Goal: Transaction & Acquisition: Obtain resource

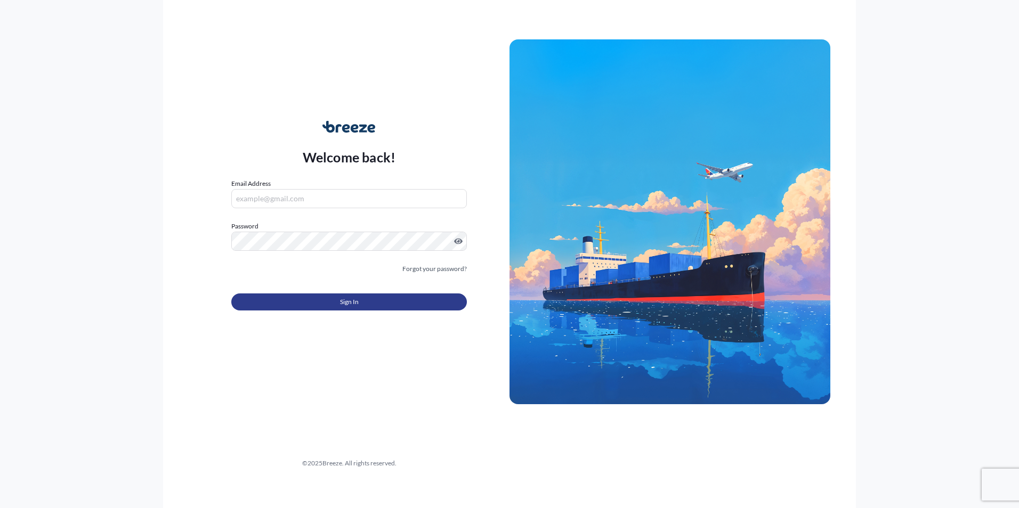
type input "[EMAIL_ADDRESS][DOMAIN_NAME]"
click at [359, 302] on button "Sign In" at bounding box center [348, 302] width 235 height 17
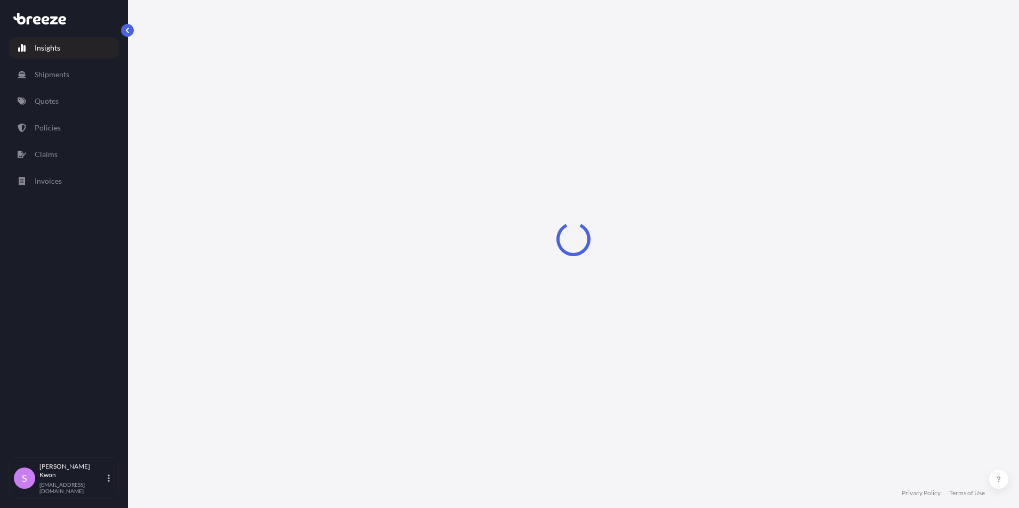
select select "2025"
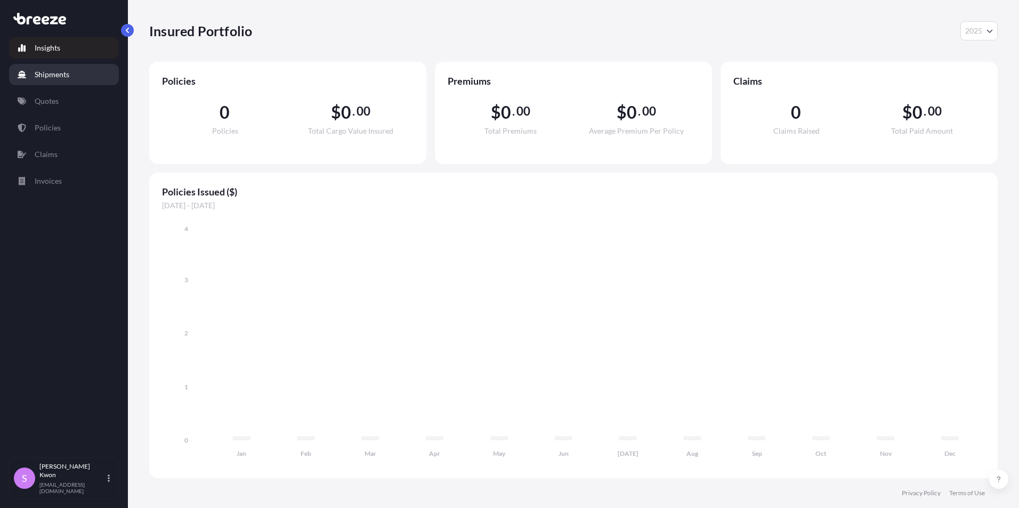
click at [70, 79] on link "Shipments" at bounding box center [64, 74] width 110 height 21
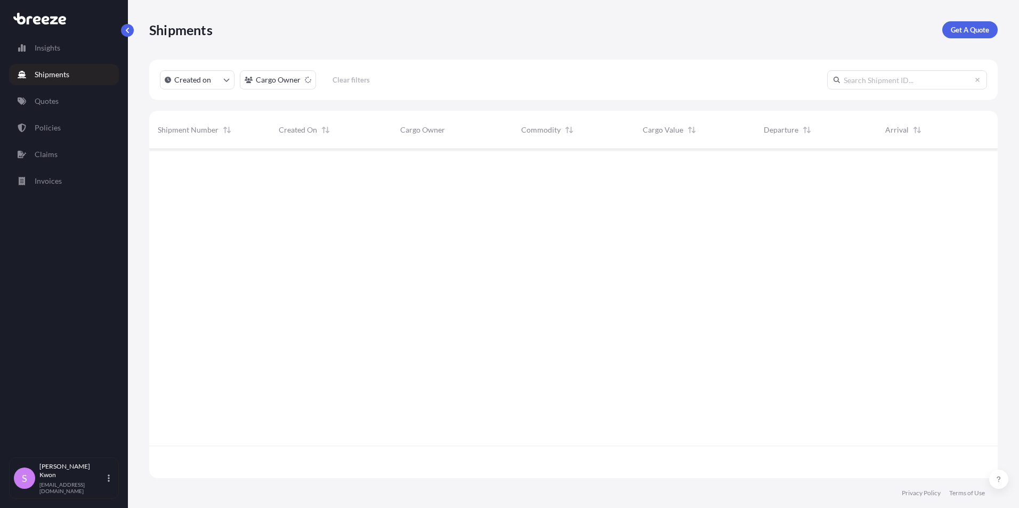
scroll to position [360, 840]
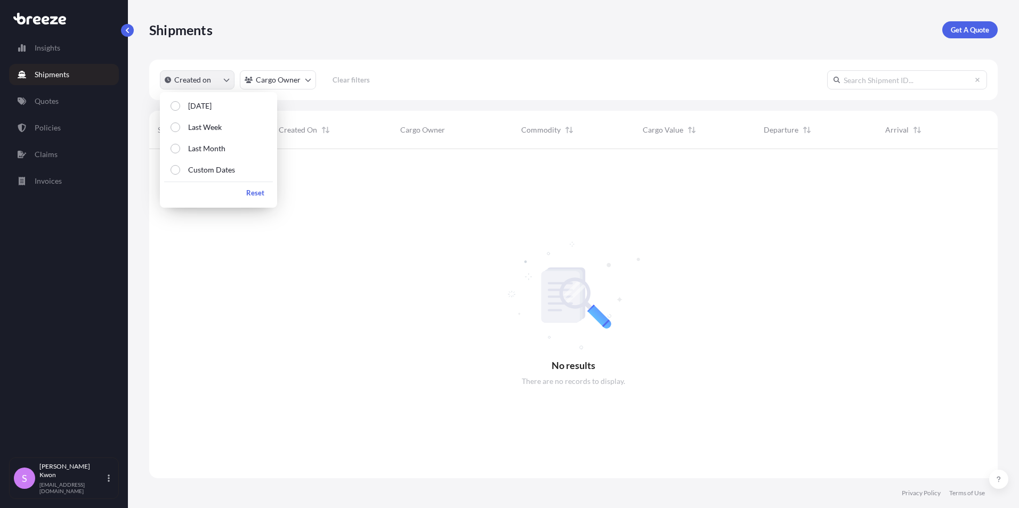
click at [192, 80] on p "Created on" at bounding box center [192, 80] width 37 height 11
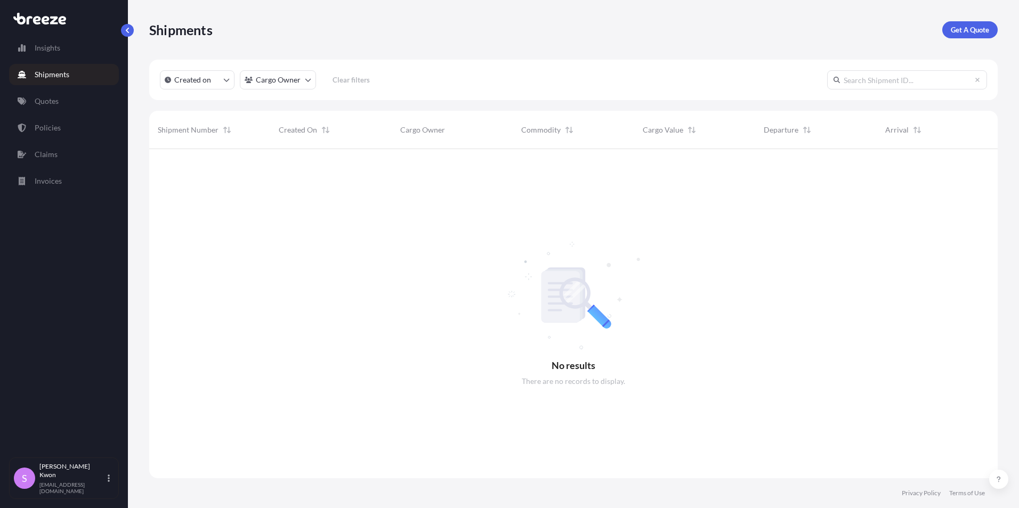
click at [462, 298] on div at bounding box center [573, 313] width 848 height 329
click at [60, 52] on p "Insights" at bounding box center [48, 48] width 26 height 11
select select "2025"
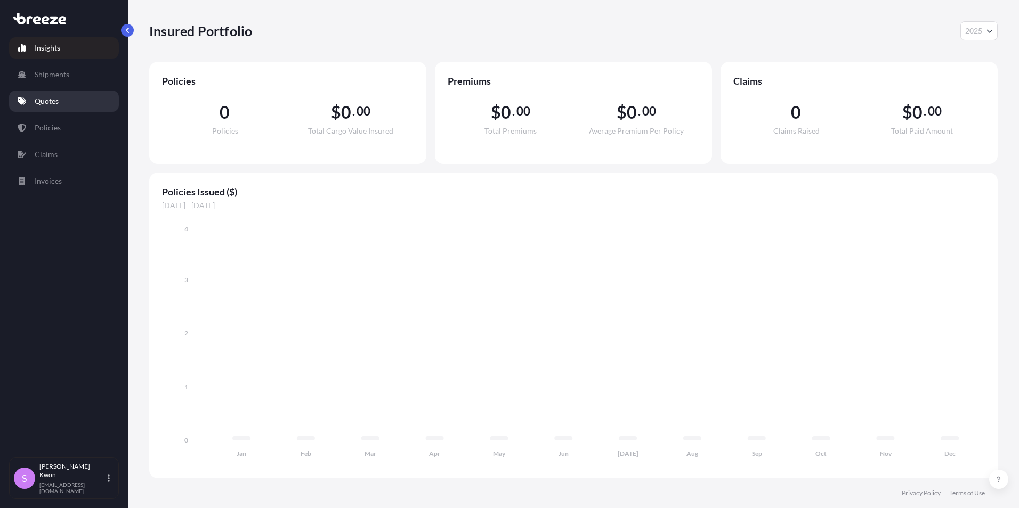
click at [60, 104] on link "Quotes" at bounding box center [64, 101] width 110 height 21
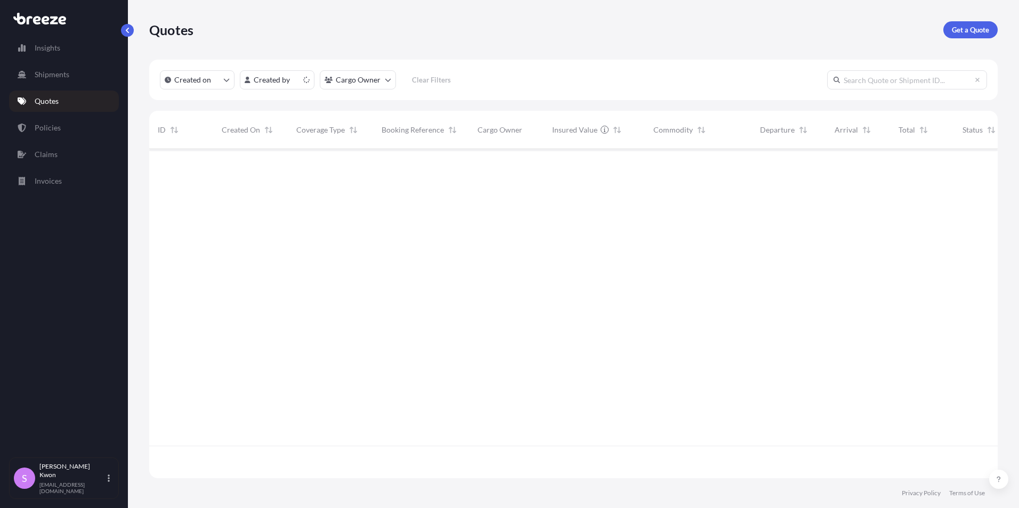
scroll to position [327, 840]
click at [920, 233] on div "499881 [DATE] SK [PERSON_NAME] All risks — AM MACHINERY SALES INC $ 25 , 687 . …" at bounding box center [599, 297] width 900 height 297
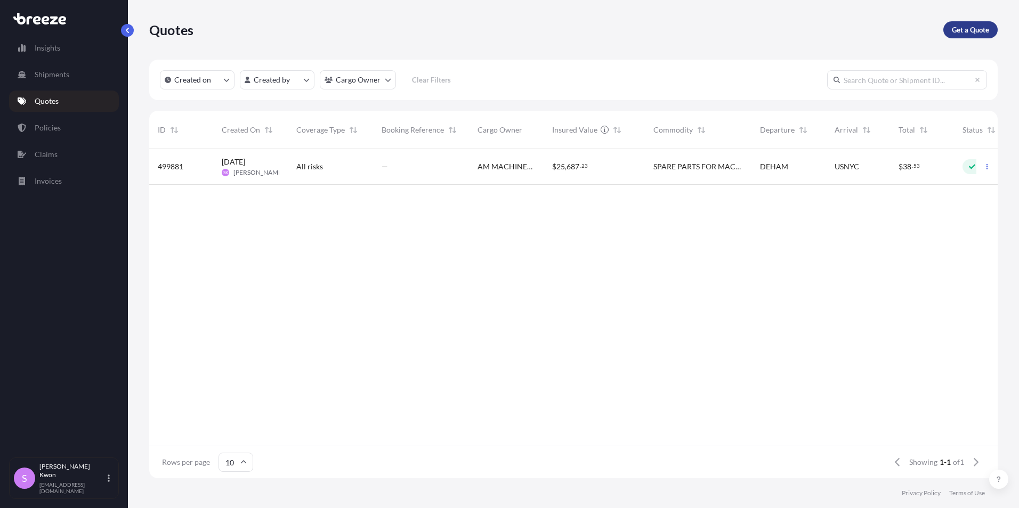
click at [973, 27] on p "Get a Quote" at bounding box center [969, 30] width 37 height 11
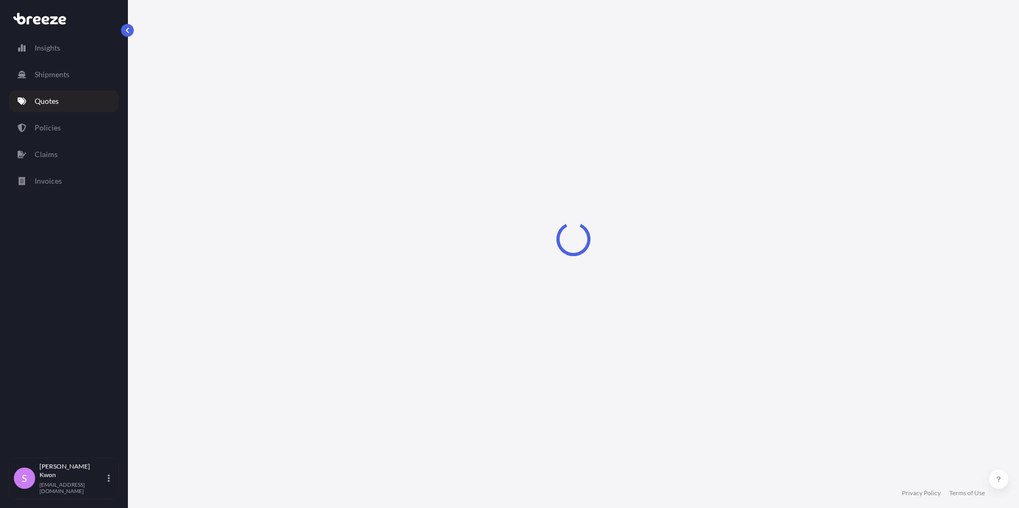
select select "Sea"
select select "1"
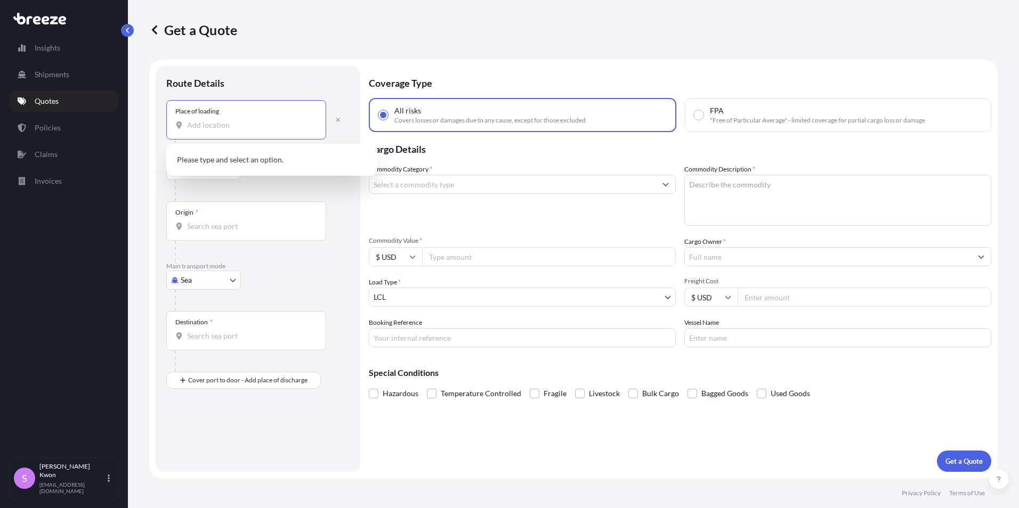
click at [223, 125] on input "Place of loading" at bounding box center [250, 125] width 126 height 11
click at [206, 124] on input "Place of loading" at bounding box center [250, 125] width 126 height 11
click at [230, 124] on input "Place of loading" at bounding box center [250, 125] width 126 height 11
paste input "Thittapattara"
click at [237, 207] on div "Origin *" at bounding box center [246, 220] width 160 height 39
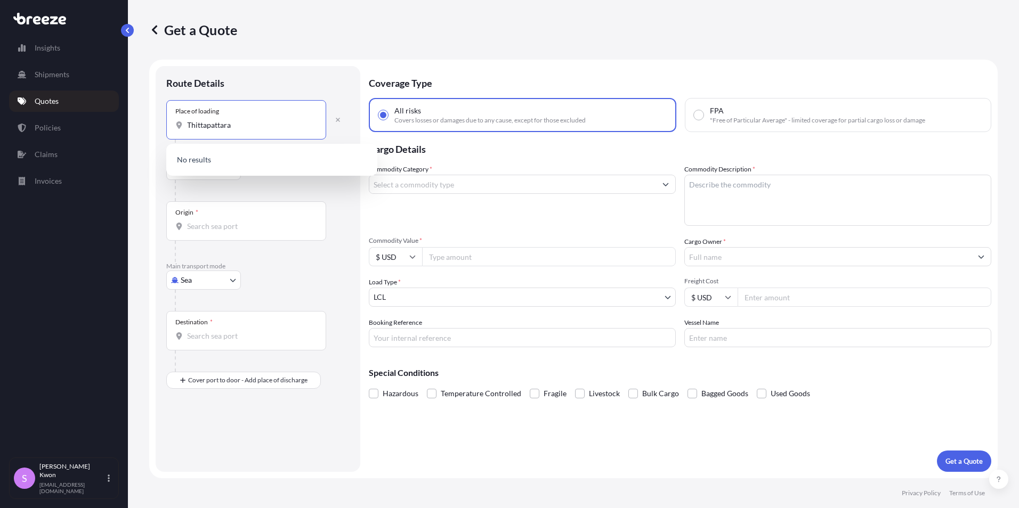
click at [237, 221] on input "Origin *" at bounding box center [250, 226] width 126 height 11
click at [249, 128] on input "Thittapattara" at bounding box center [250, 125] width 126 height 11
type input "T"
click at [251, 154] on div "Thiththapaththara, [GEOGRAPHIC_DATA]" at bounding box center [271, 161] width 202 height 26
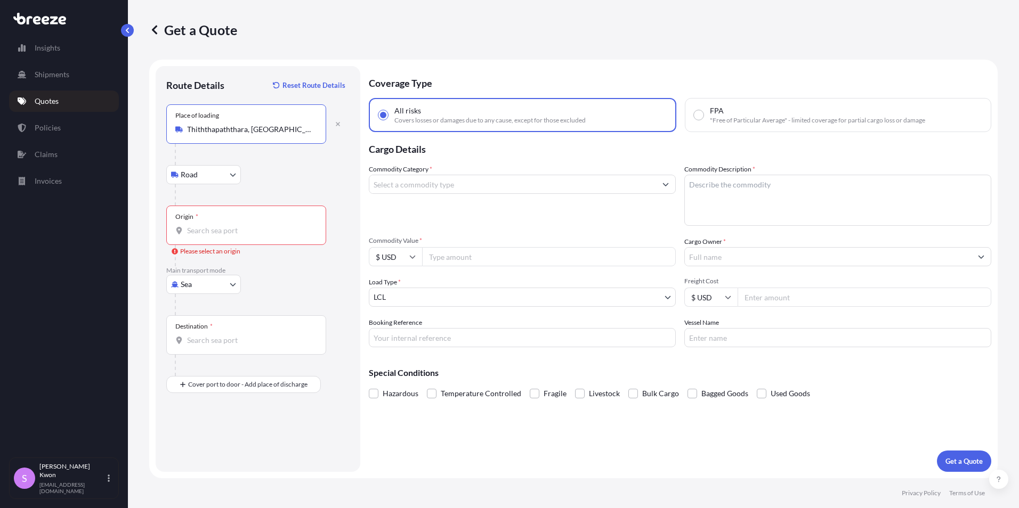
type input "Thiththapaththara, [GEOGRAPHIC_DATA]"
click at [210, 230] on input "Origin * Please select an origin" at bounding box center [250, 230] width 126 height 11
click at [201, 232] on input "Origin * Please select an origin" at bounding box center [250, 230] width 126 height 11
type input "LKCMB - [GEOGRAPHIC_DATA], [GEOGRAPHIC_DATA]"
click at [218, 344] on input "Destination *" at bounding box center [250, 340] width 126 height 11
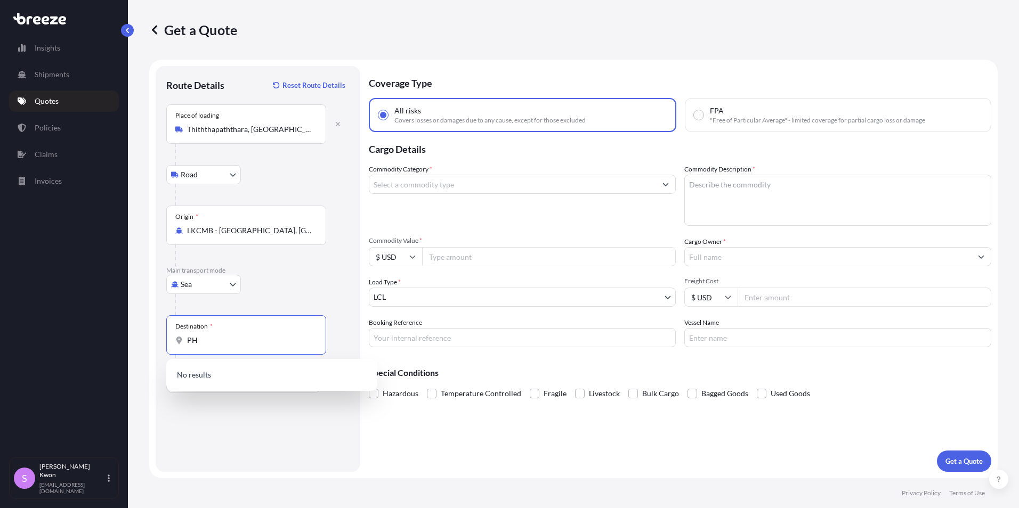
type input "P"
click at [282, 286] on div "Sea Sea Air Road Rail" at bounding box center [257, 284] width 183 height 19
click at [235, 340] on input "Destination * Please select a destination" at bounding box center [250, 340] width 126 height 11
type input "USLAX - [GEOGRAPHIC_DATA], [GEOGRAPHIC_DATA]"
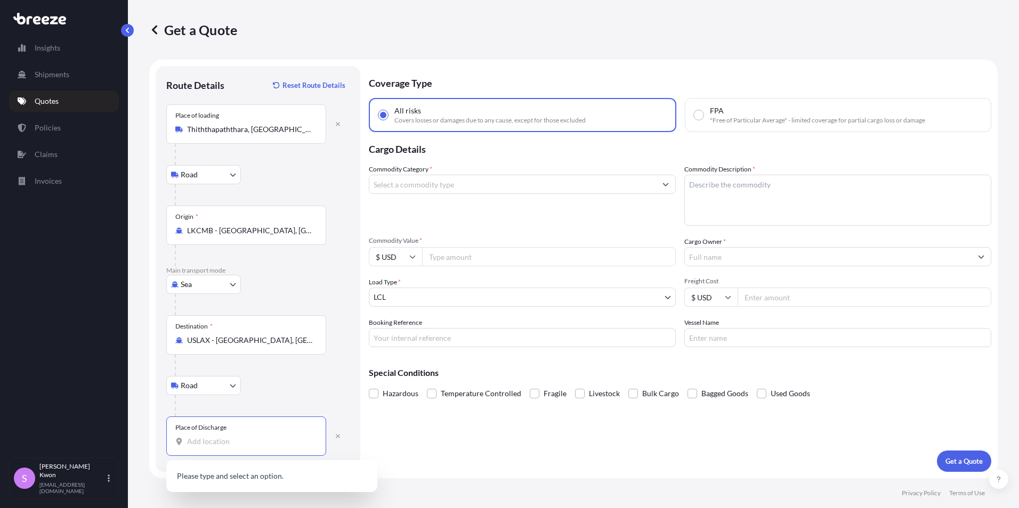
click at [234, 443] on input "Place of Discharge" at bounding box center [250, 441] width 126 height 11
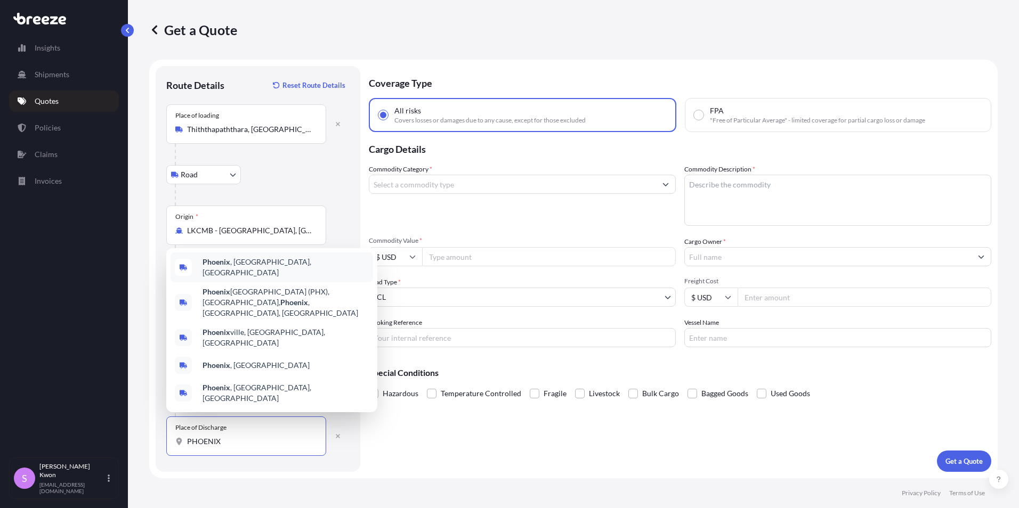
click at [239, 278] on span "[GEOGRAPHIC_DATA] , [GEOGRAPHIC_DATA], [GEOGRAPHIC_DATA]" at bounding box center [285, 267] width 166 height 21
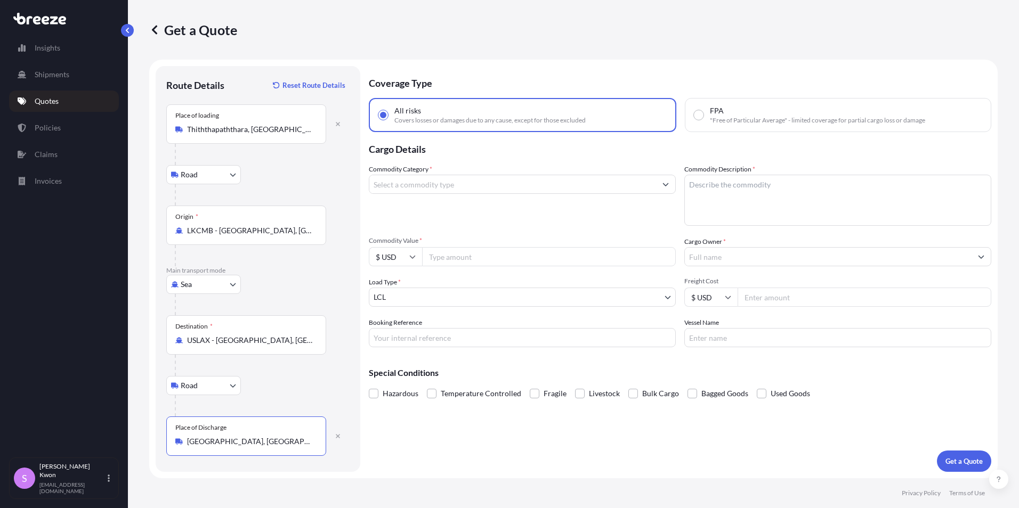
type input "[GEOGRAPHIC_DATA], [GEOGRAPHIC_DATA], [GEOGRAPHIC_DATA]"
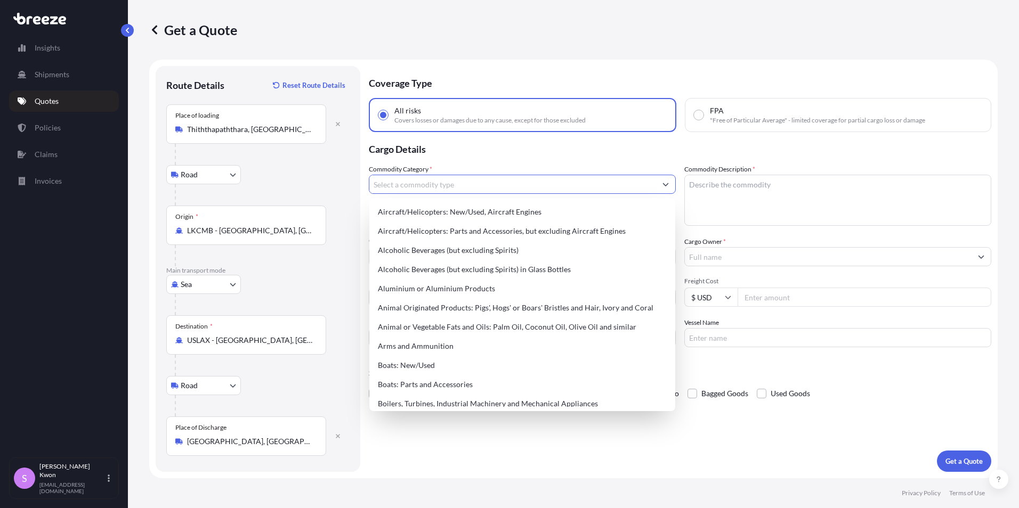
click at [442, 190] on input "Commodity Category *" at bounding box center [512, 184] width 287 height 19
drag, startPoint x: 416, startPoint y: 186, endPoint x: 406, endPoint y: 186, distance: 9.1
click at [416, 186] on input "Commodity Category *" at bounding box center [512, 184] width 287 height 19
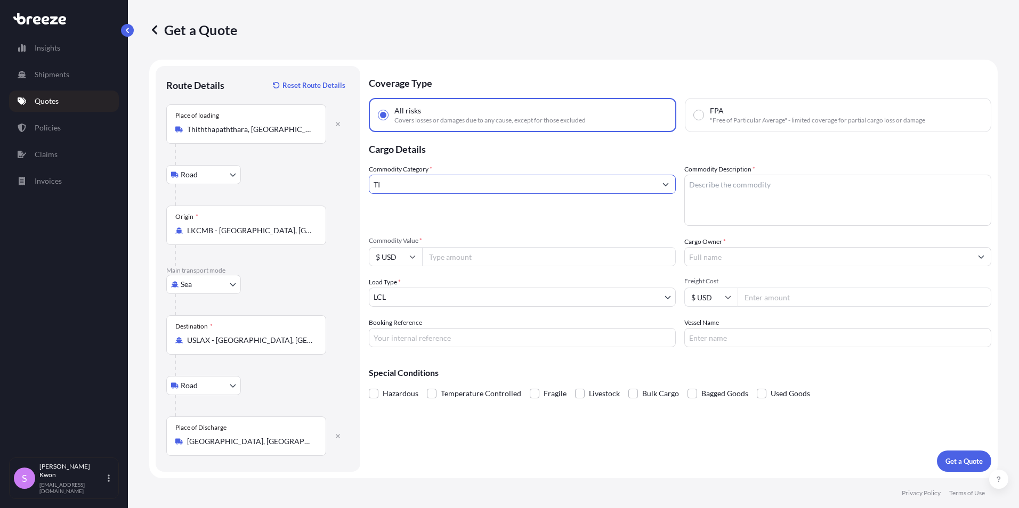
type input "T"
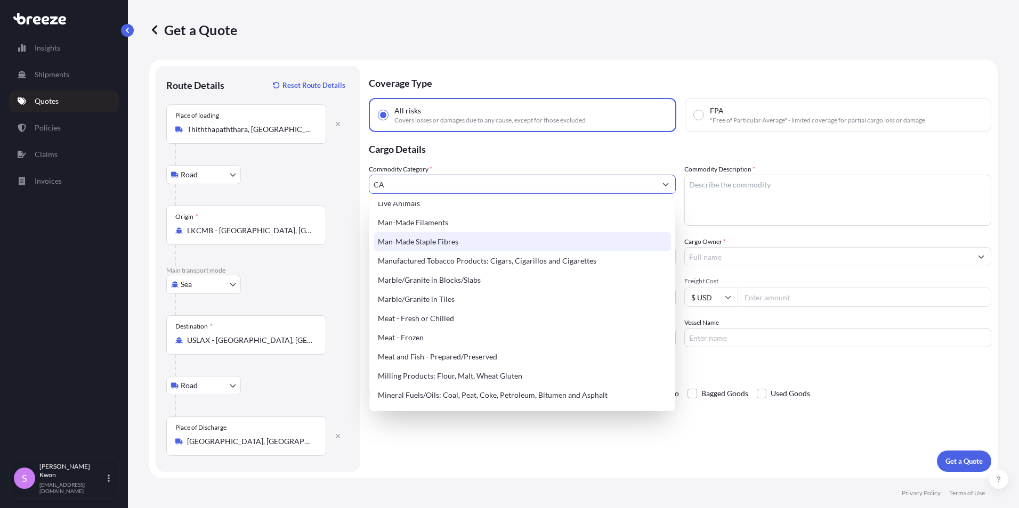
scroll to position [121, 0]
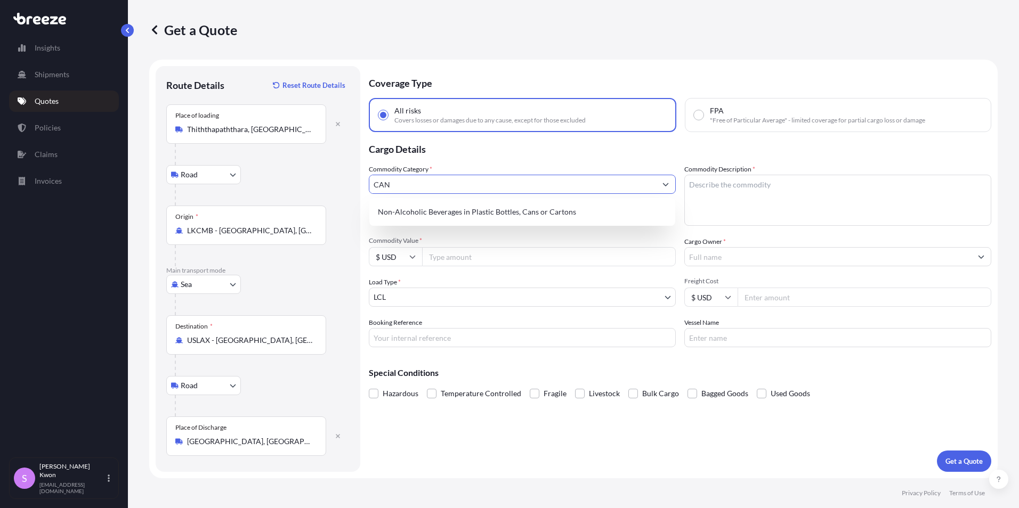
type input "CANS"
drag, startPoint x: 460, startPoint y: 186, endPoint x: 359, endPoint y: 180, distance: 100.9
click at [359, 180] on form "Route Details Reset Route Details Place of loading Thiththapaththara, [GEOGRAPH…" at bounding box center [573, 269] width 848 height 419
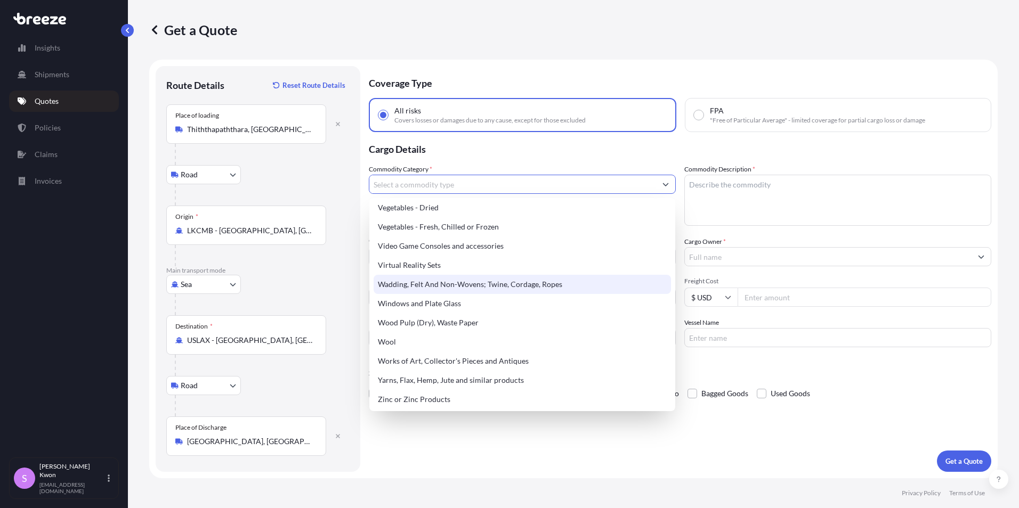
scroll to position [2576, 0]
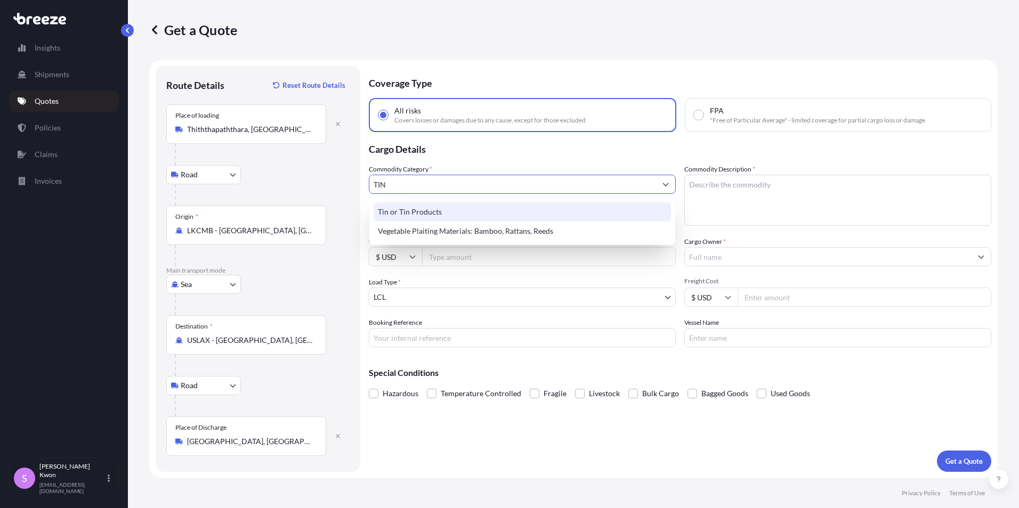
click at [411, 217] on div "Tin or Tin Products" at bounding box center [521, 211] width 297 height 19
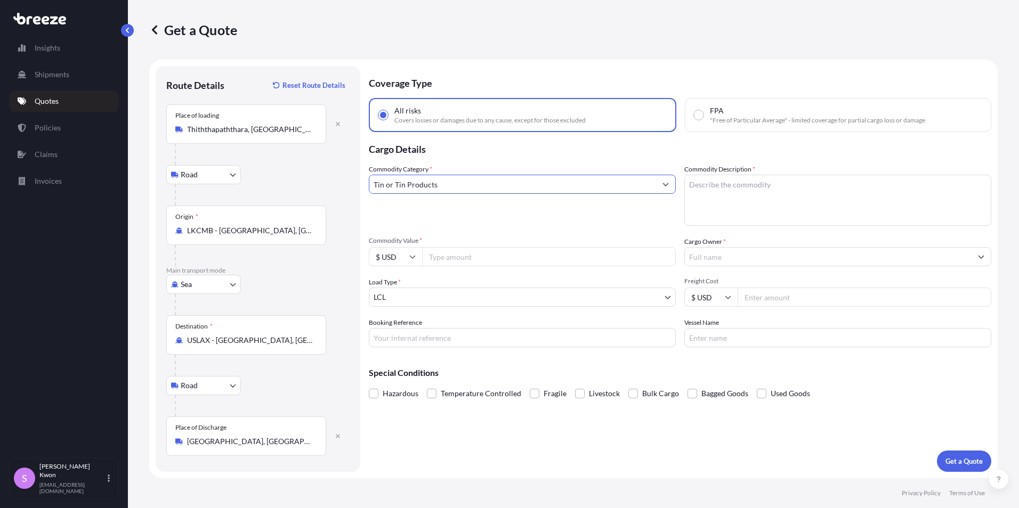
drag, startPoint x: 439, startPoint y: 188, endPoint x: 308, endPoint y: 183, distance: 131.1
click at [308, 183] on form "Route Details Reset Route Details Place of loading Thiththapaththara, [GEOGRAPH…" at bounding box center [573, 269] width 848 height 419
type input "TINS"
click at [936, 451] on button "Get a Quote" at bounding box center [963, 461] width 54 height 21
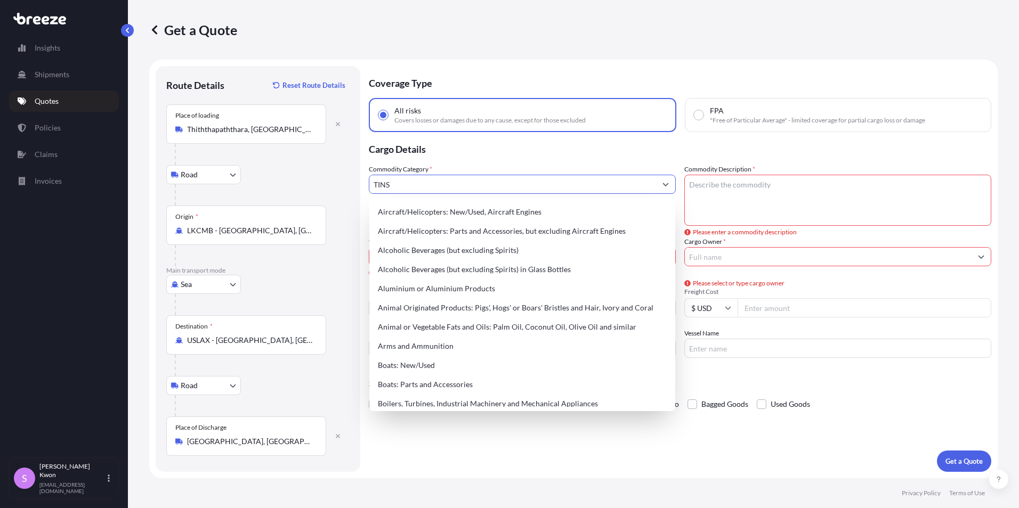
click at [419, 181] on input "TINS" at bounding box center [512, 184] width 287 height 19
drag, startPoint x: 374, startPoint y: 185, endPoint x: 359, endPoint y: 185, distance: 14.9
click at [359, 185] on form "Route Details Reset Route Details Place of loading Thiththapaththara, [GEOGRAPH…" at bounding box center [573, 269] width 848 height 419
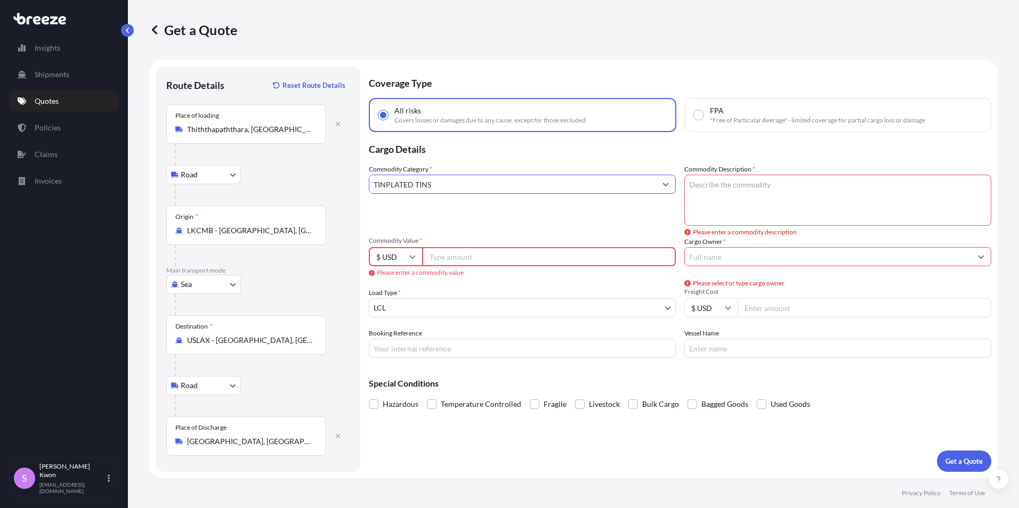
type input "TINPLATED TINS"
click at [737, 182] on textarea "Commodity Description *" at bounding box center [837, 200] width 307 height 51
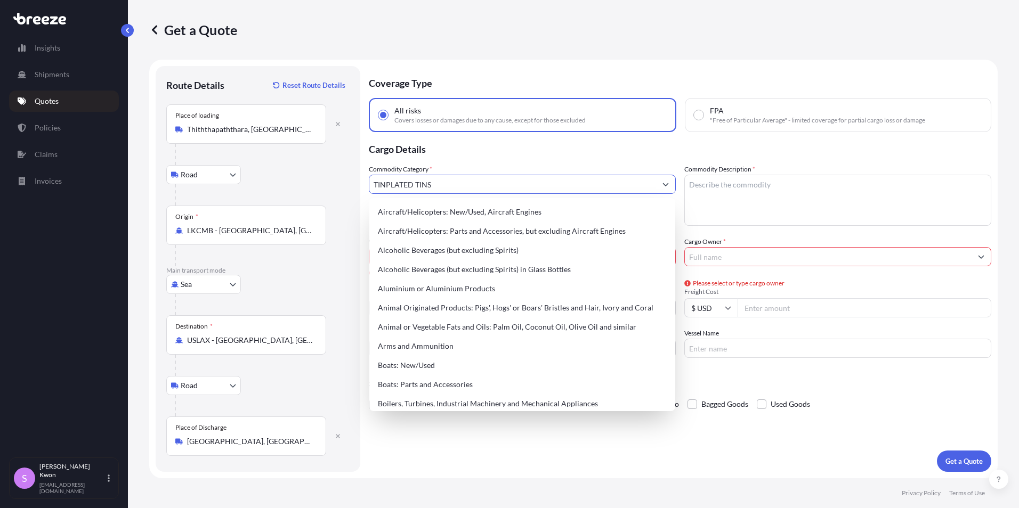
drag, startPoint x: 458, startPoint y: 188, endPoint x: 351, endPoint y: 177, distance: 108.1
click at [351, 177] on form "Route Details Reset Route Details Place of loading Thiththapaththara, [GEOGRAPH…" at bounding box center [573, 269] width 848 height 419
click at [809, 193] on textarea "Commodity Description *" at bounding box center [837, 200] width 307 height 51
paste textarea "TINPLATED TINS"
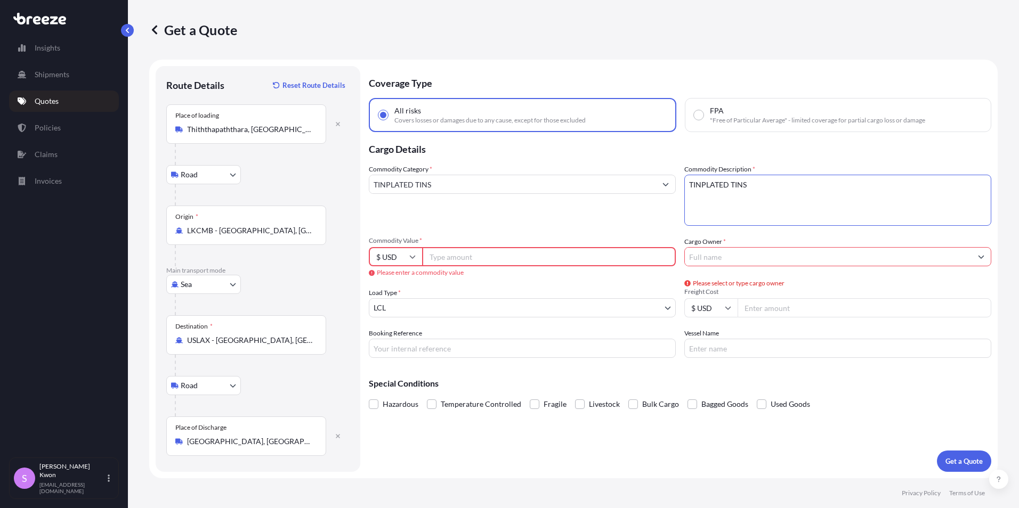
type textarea "TINPLATED TINS"
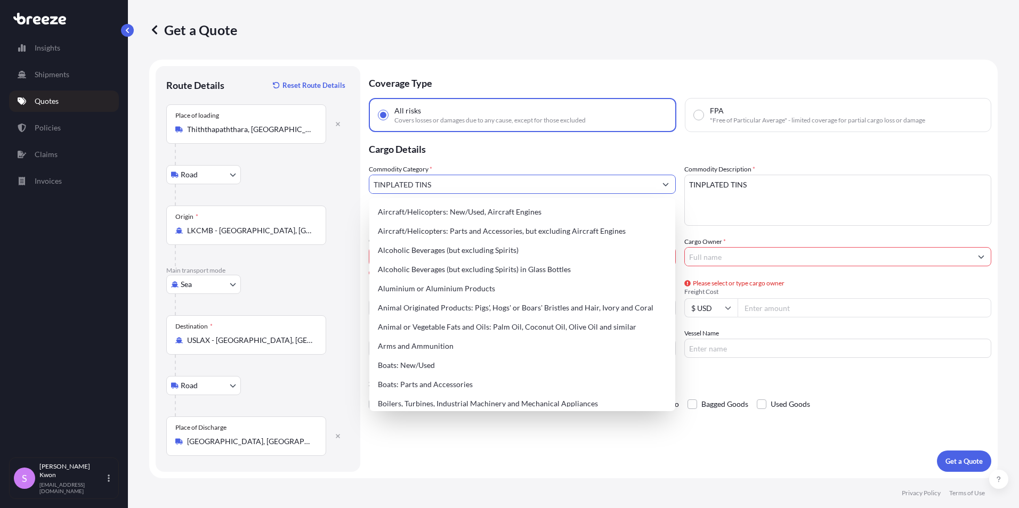
click at [438, 187] on input "TINPLATED TINS" at bounding box center [512, 184] width 287 height 19
click at [452, 157] on p "Cargo Details" at bounding box center [680, 148] width 622 height 32
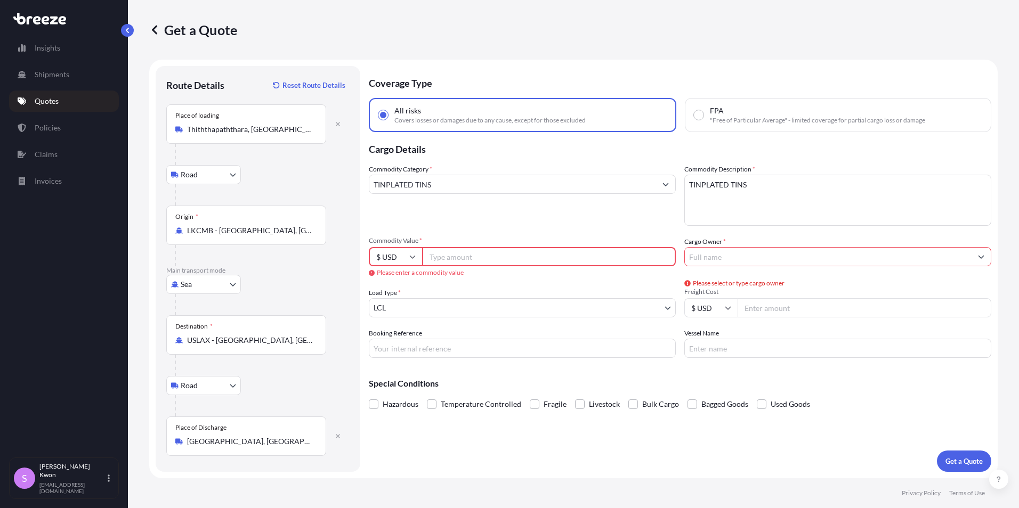
click at [441, 257] on input "Commodity Value *" at bounding box center [549, 256] width 254 height 19
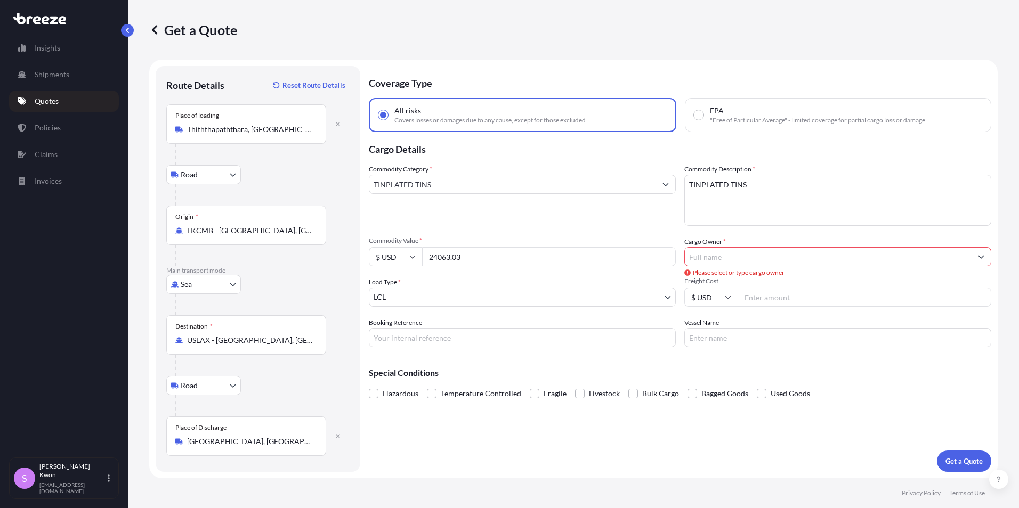
type input "24063.03"
click at [702, 259] on input "Cargo Owner *" at bounding box center [828, 256] width 287 height 19
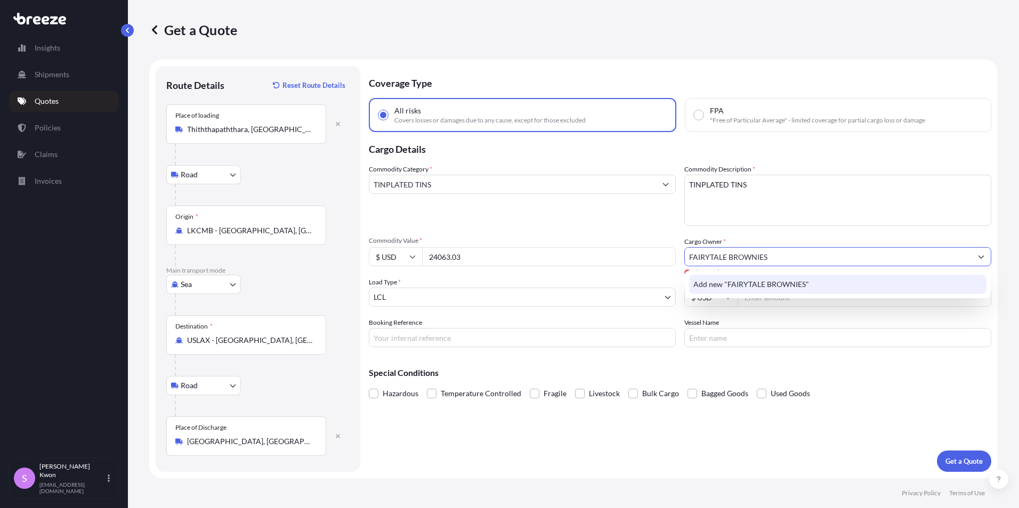
type input "FAIRYTALE BROWNIES"
click at [860, 453] on div "Coverage Type All risks Covers losses or damages due to any cause, except for t…" at bounding box center [680, 269] width 622 height 406
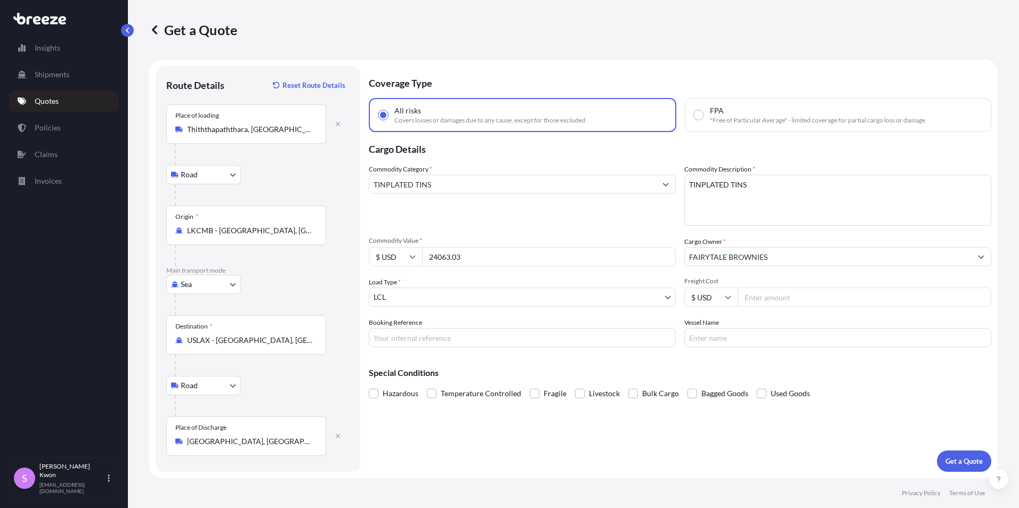
click at [789, 257] on input "FAIRYTALE BROWNIES" at bounding box center [828, 256] width 287 height 19
click at [792, 468] on div "Coverage Type All risks Covers losses or damages due to any cause, except for t…" at bounding box center [680, 269] width 622 height 406
click at [956, 457] on p "Get a Quote" at bounding box center [963, 461] width 37 height 11
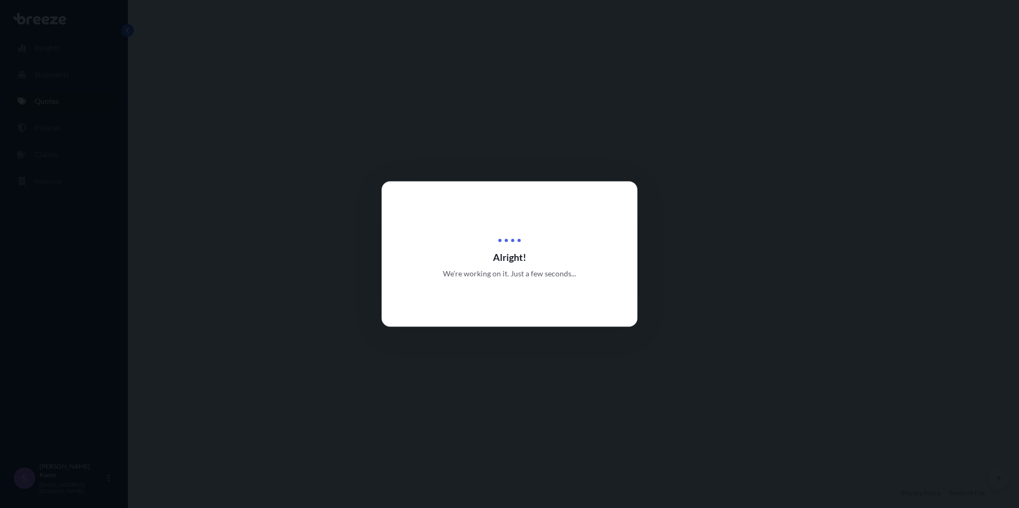
select select "Road"
select select "Sea"
select select "Road"
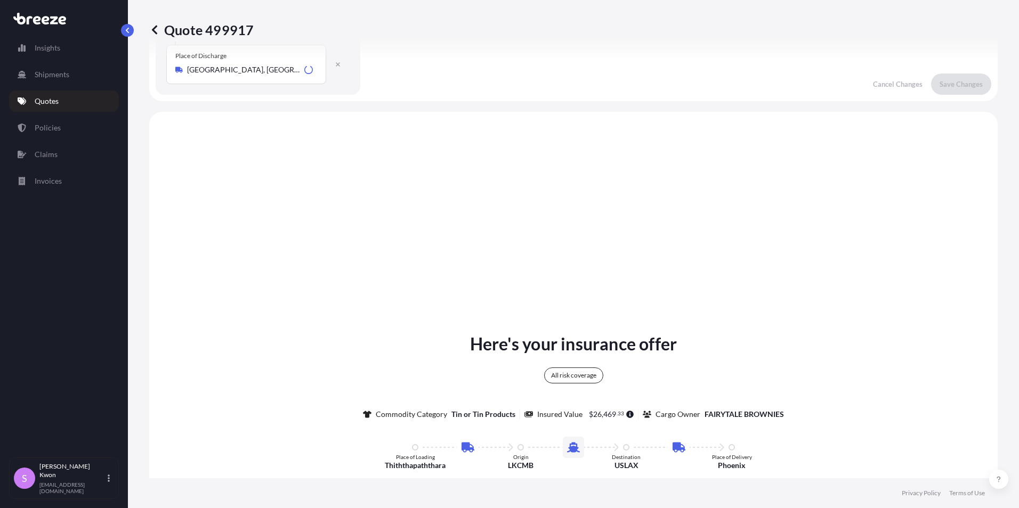
scroll to position [426, 0]
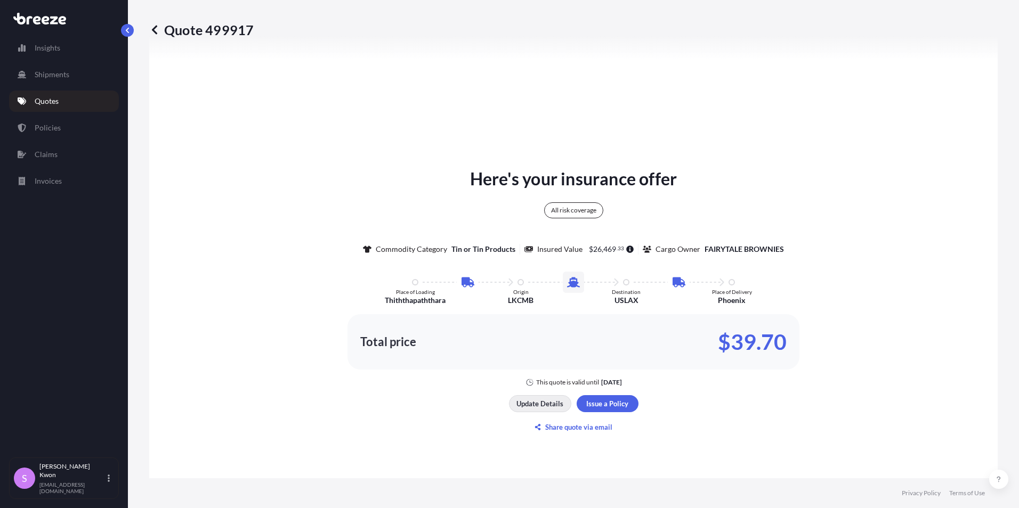
click at [541, 405] on p "Update Details" at bounding box center [539, 403] width 47 height 11
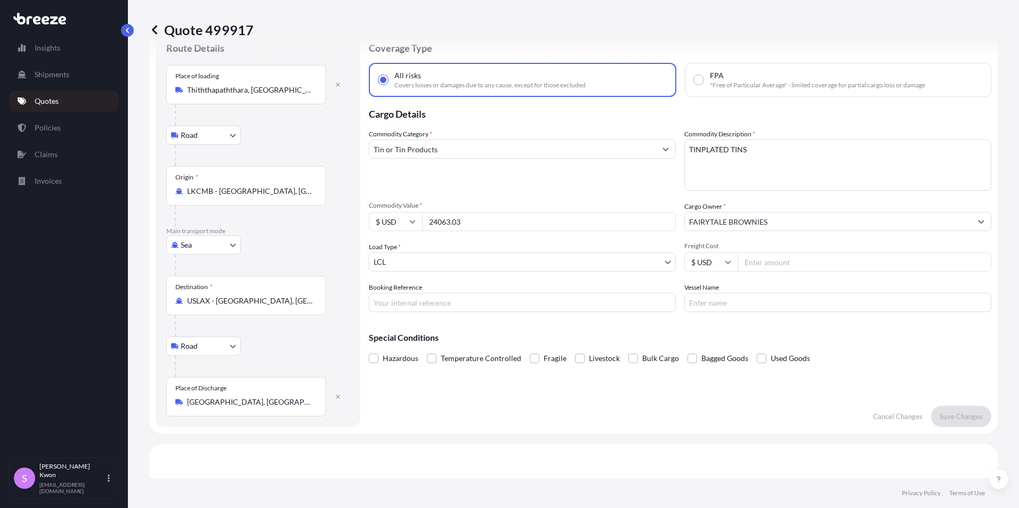
scroll to position [17, 0]
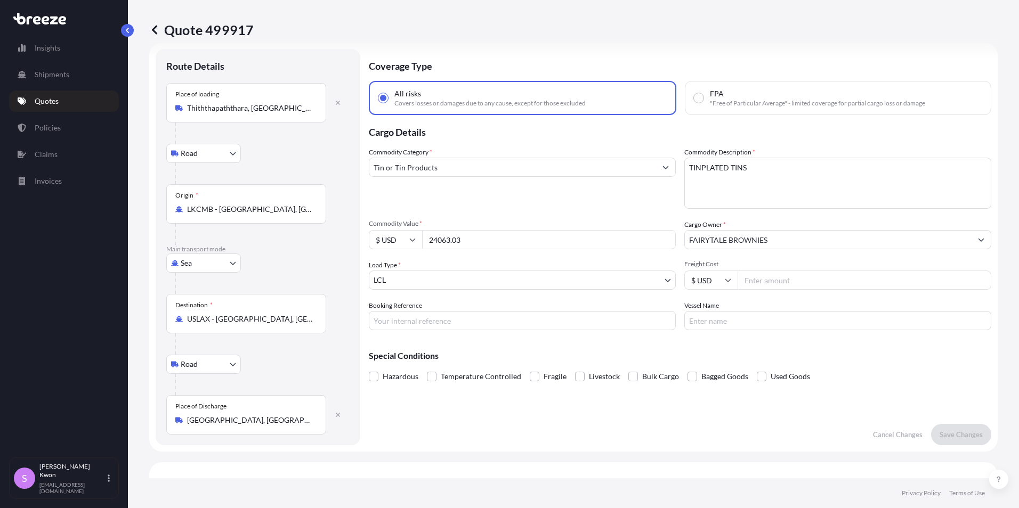
click at [435, 277] on body "Insights Shipments Quotes Policies Claims Invoices S [PERSON_NAME] [EMAIL_ADDRE…" at bounding box center [509, 254] width 1019 height 508
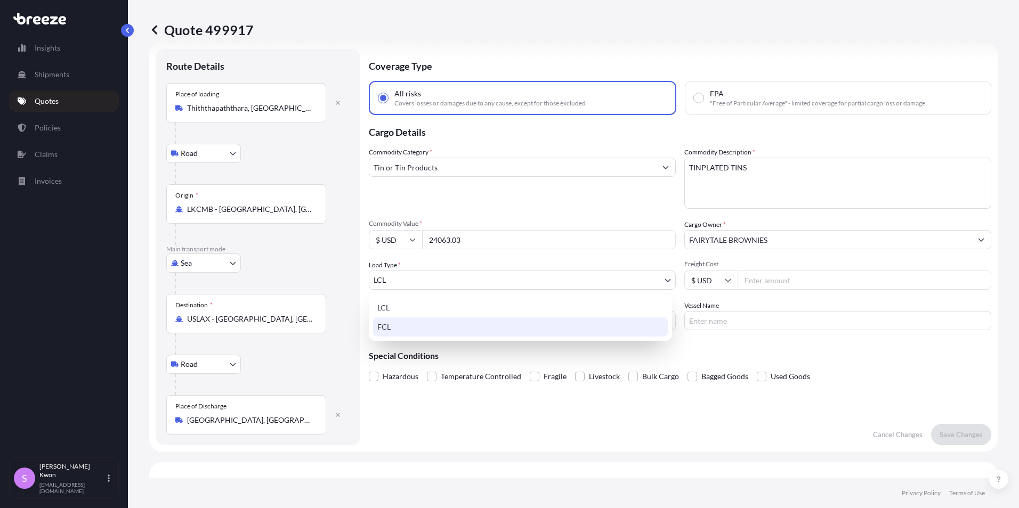
click at [419, 330] on div "FCL" at bounding box center [520, 326] width 295 height 19
select select "2"
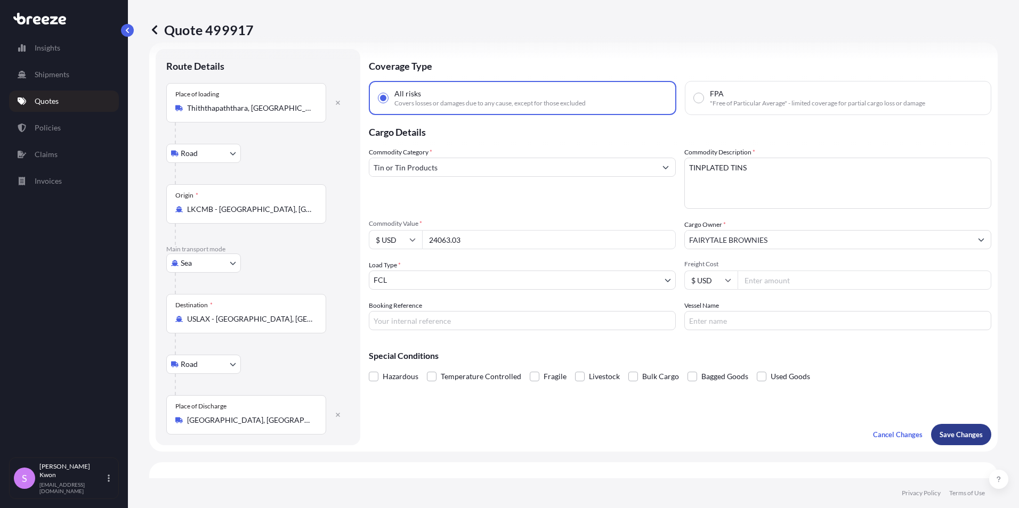
click at [960, 435] on p "Save Changes" at bounding box center [960, 434] width 43 height 11
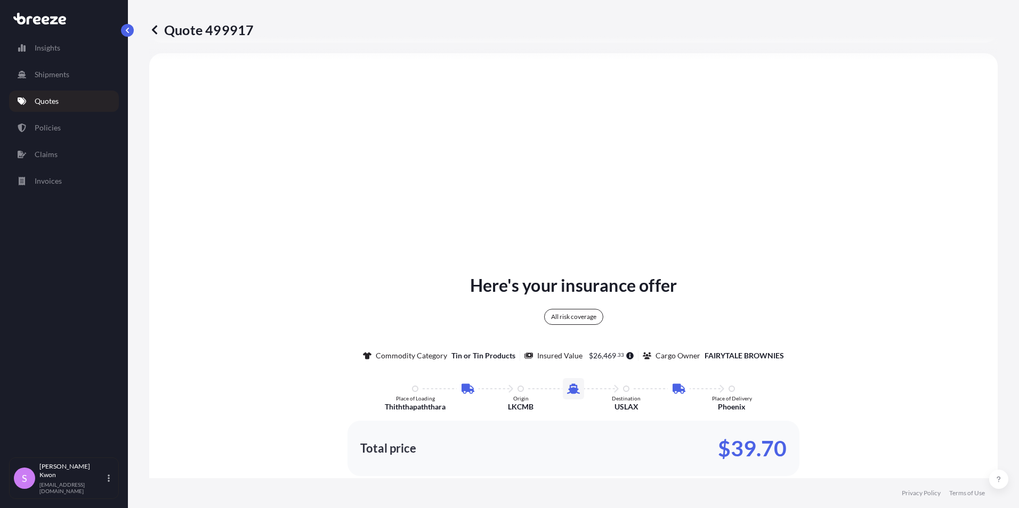
select select "Road"
select select "Sea"
select select "Road"
select select "2"
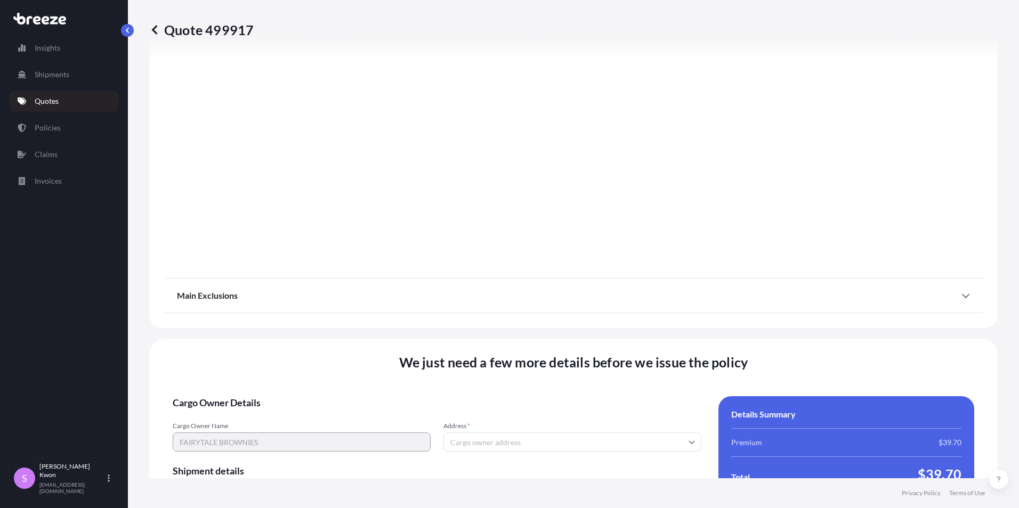
scroll to position [1440, 0]
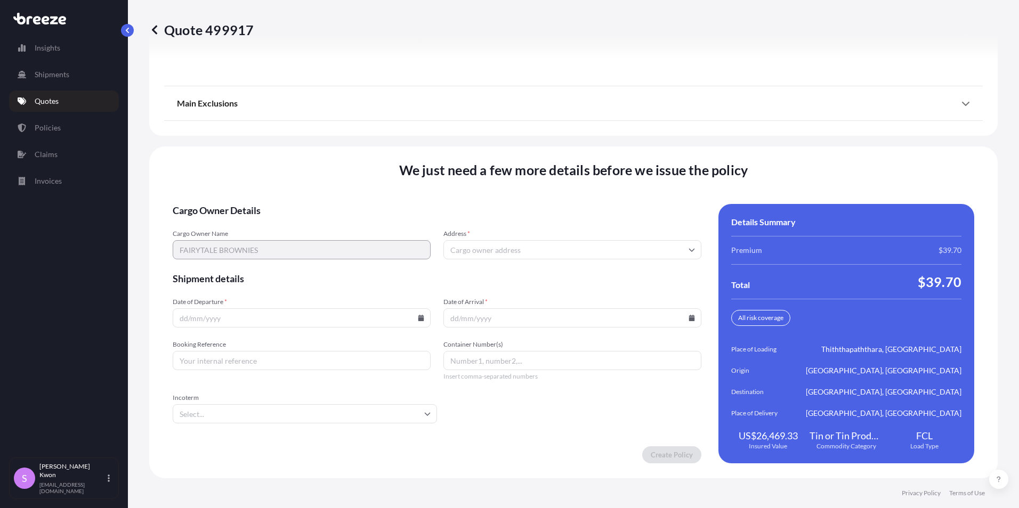
click at [545, 251] on input "Address *" at bounding box center [572, 249] width 258 height 19
paste input "[STREET_ADDRESS]"
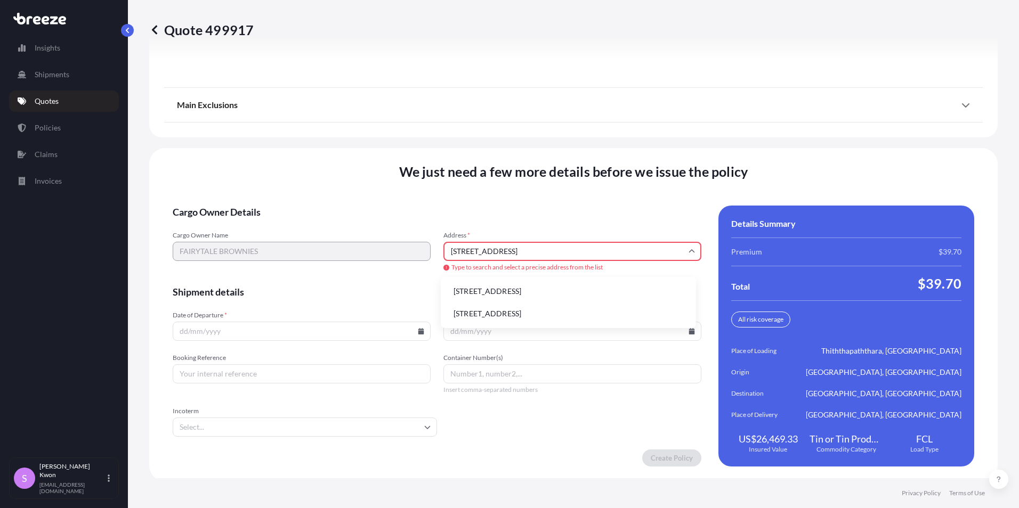
click at [589, 296] on li "[STREET_ADDRESS]" at bounding box center [568, 291] width 247 height 20
type input "[STREET_ADDRESS]"
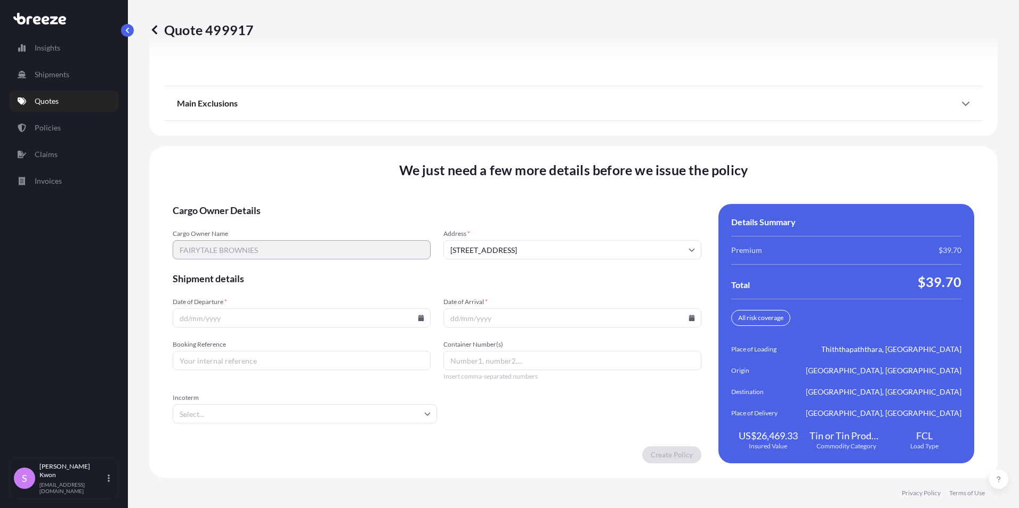
click at [580, 211] on span "Cargo Owner Details" at bounding box center [437, 210] width 528 height 13
click at [226, 320] on input "Date of Departure *" at bounding box center [302, 317] width 258 height 19
click at [418, 315] on icon at bounding box center [421, 318] width 6 height 6
click at [254, 243] on button "23" at bounding box center [250, 243] width 17 height 17
type input "[DATE]"
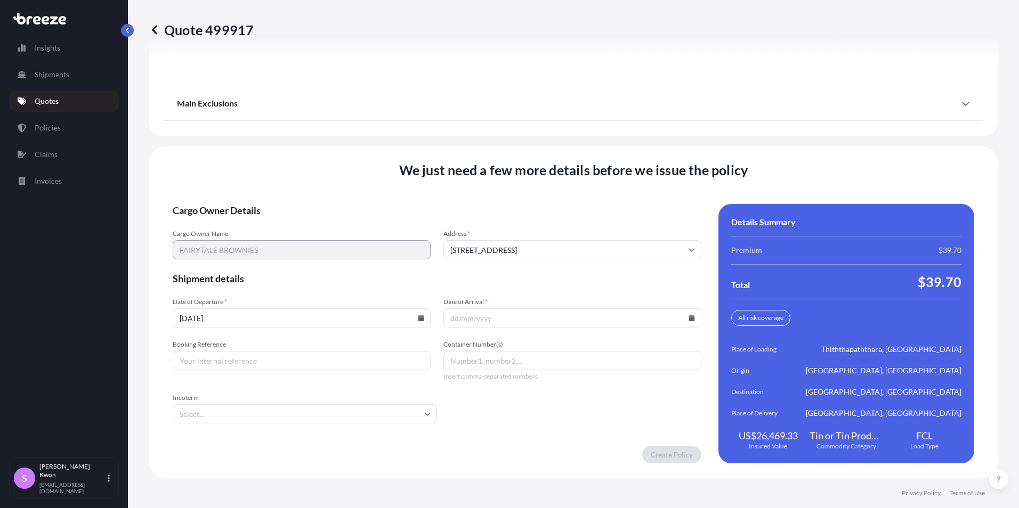
click at [486, 319] on input "Date of Arrival *" at bounding box center [572, 317] width 258 height 19
click at [689, 315] on icon at bounding box center [692, 318] width 6 height 6
click at [643, 139] on button at bounding box center [640, 138] width 17 height 17
click at [620, 184] on button "1" at bounding box center [617, 182] width 17 height 17
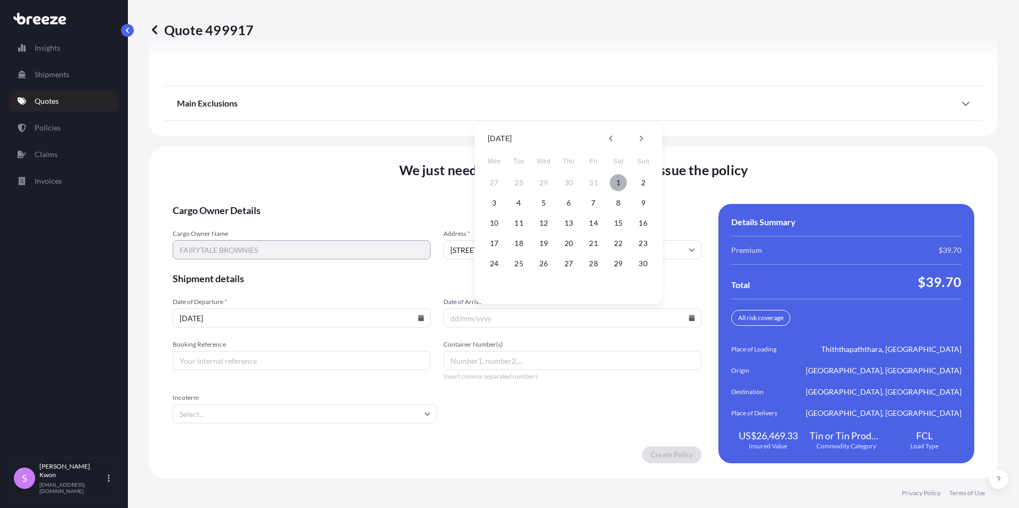
type input "[DATE]"
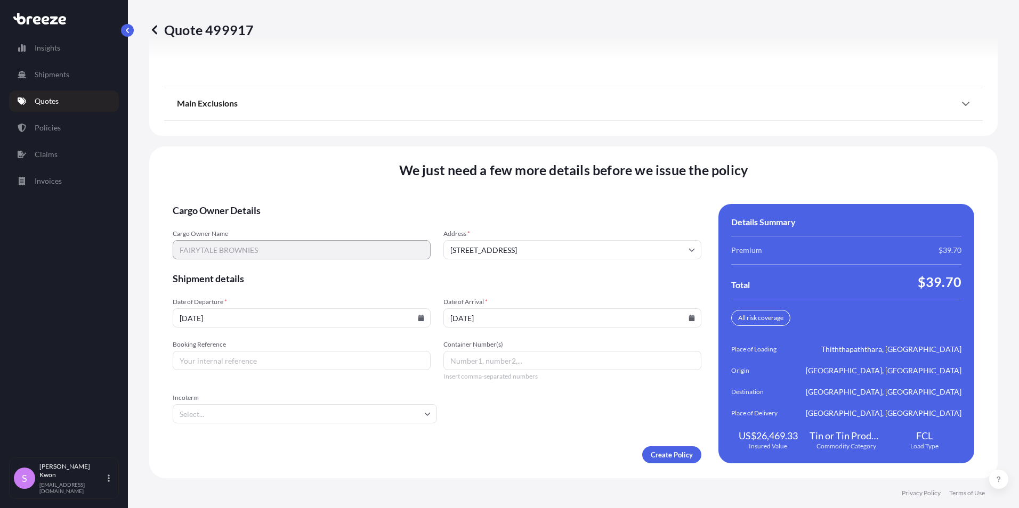
click at [199, 365] on input "Booking Reference" at bounding box center [302, 360] width 258 height 19
type input "25-OFI0193165"
click at [482, 364] on input "Container Number(s)" at bounding box center [572, 360] width 258 height 19
paste input "ONEU3180005"
click at [426, 417] on icon at bounding box center [427, 414] width 6 height 6
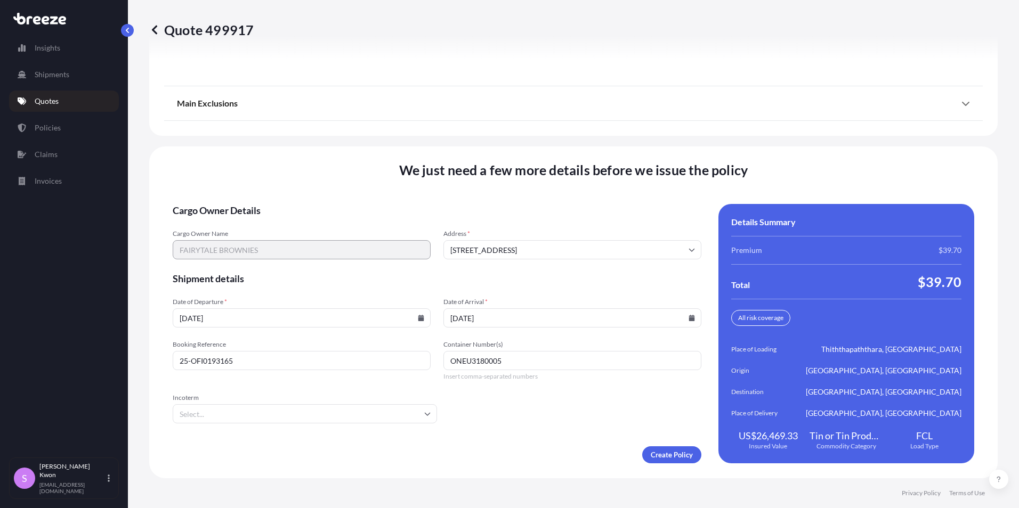
type input "ONEU3180005"
click at [426, 417] on icon at bounding box center [427, 414] width 6 height 6
click at [474, 409] on form "Cargo Owner Details Cargo Owner Name FAIRYTALE BROWNIES Address * [STREET_ADDRE…" at bounding box center [437, 333] width 528 height 259
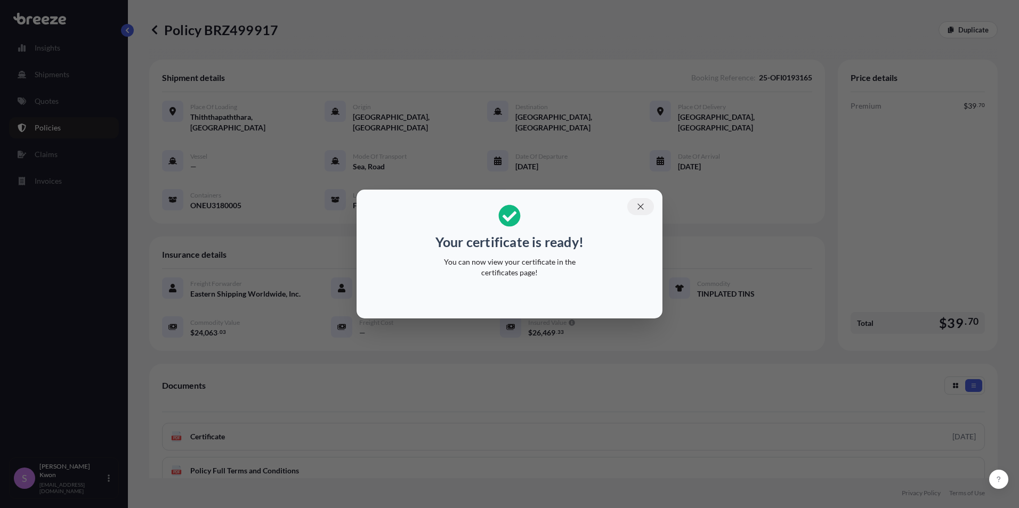
click at [640, 211] on button "button" at bounding box center [640, 206] width 27 height 17
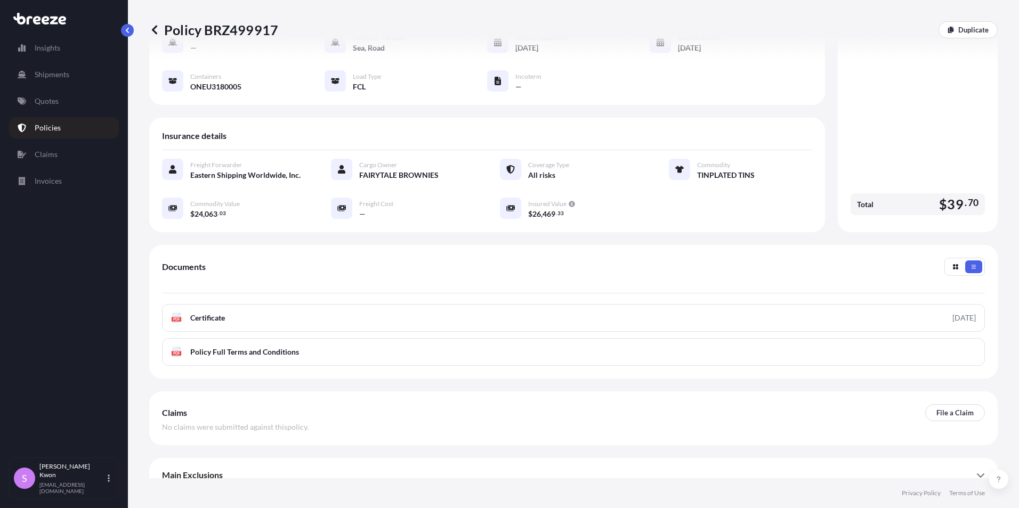
scroll to position [122, 0]
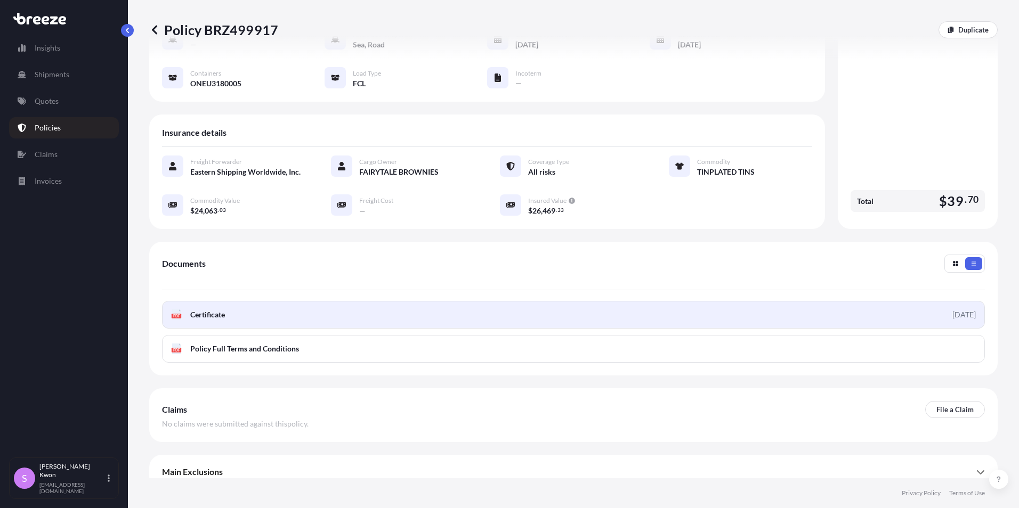
click at [405, 309] on link "PDF Certificate [DATE]" at bounding box center [573, 315] width 822 height 28
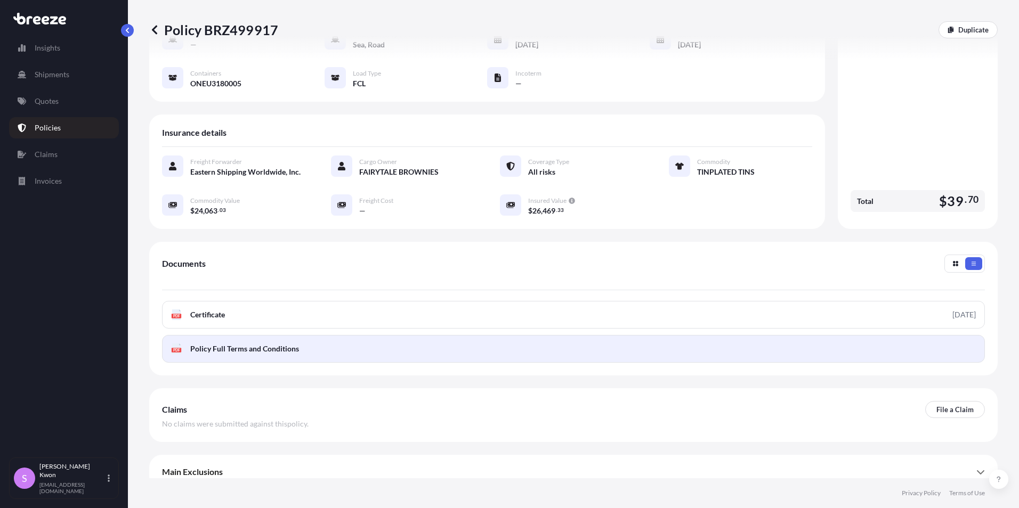
click at [407, 335] on link "PDF Policy Full Terms and Conditions" at bounding box center [573, 349] width 822 height 28
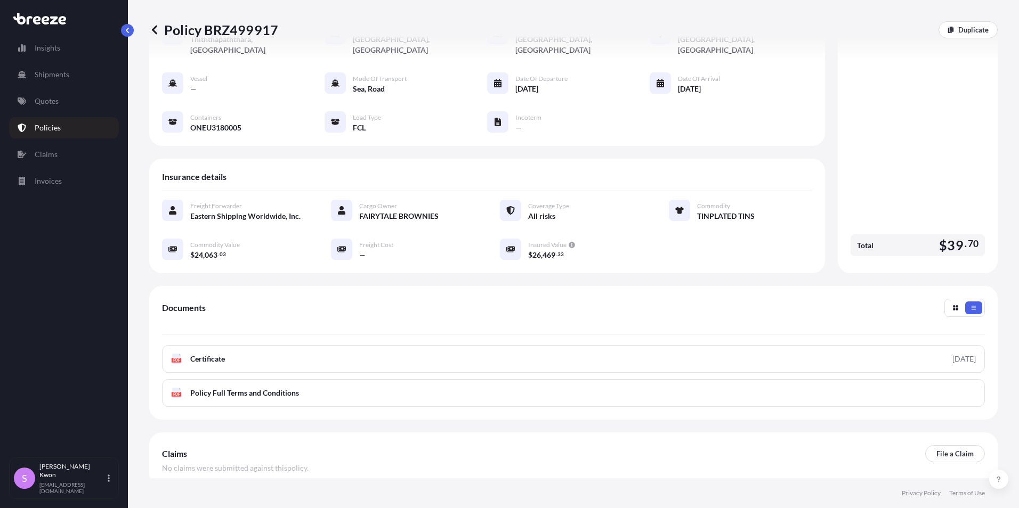
scroll to position [0, 0]
